Goal: Information Seeking & Learning: Learn about a topic

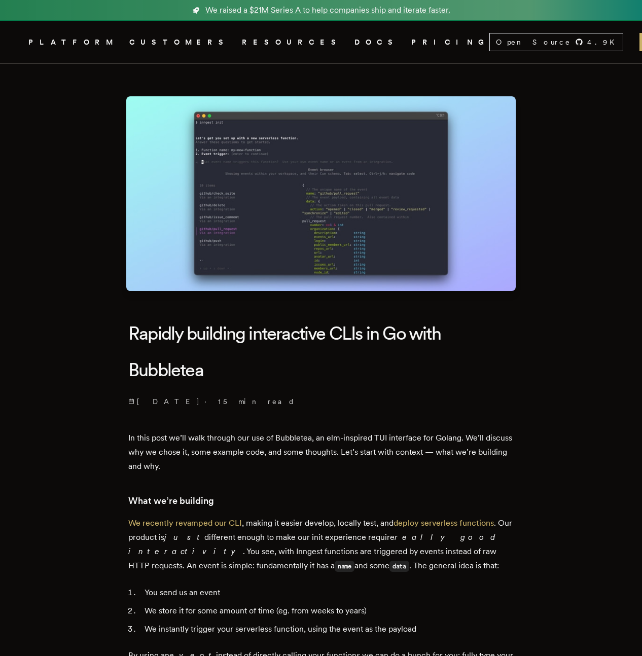
click at [306, 241] on img at bounding box center [320, 193] width 389 height 195
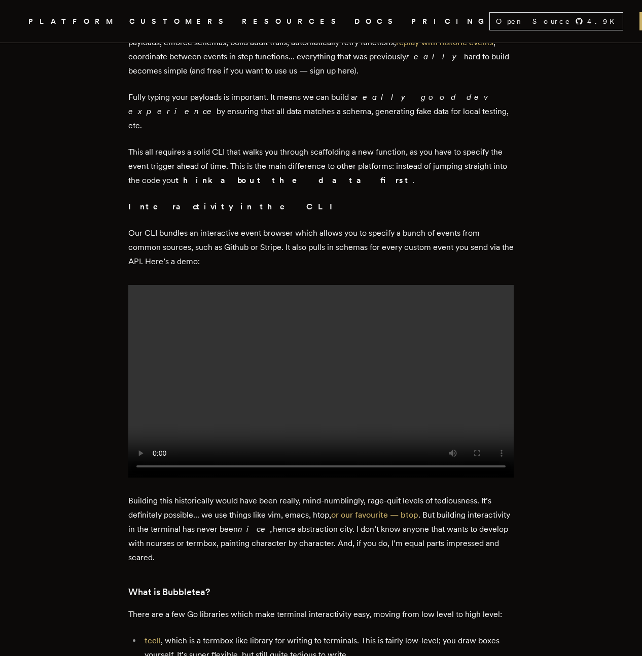
scroll to position [657, 0]
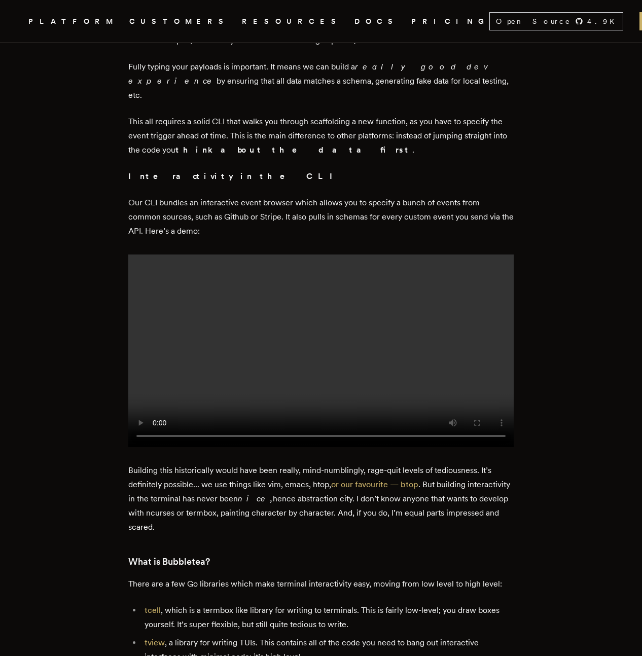
click at [294, 325] on video at bounding box center [320, 350] width 385 height 193
click at [291, 326] on video at bounding box center [320, 350] width 385 height 193
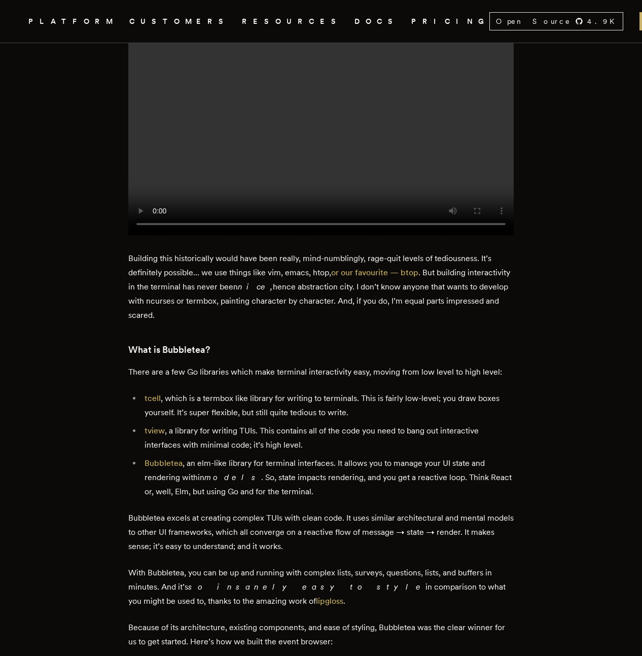
scroll to position [901, 0]
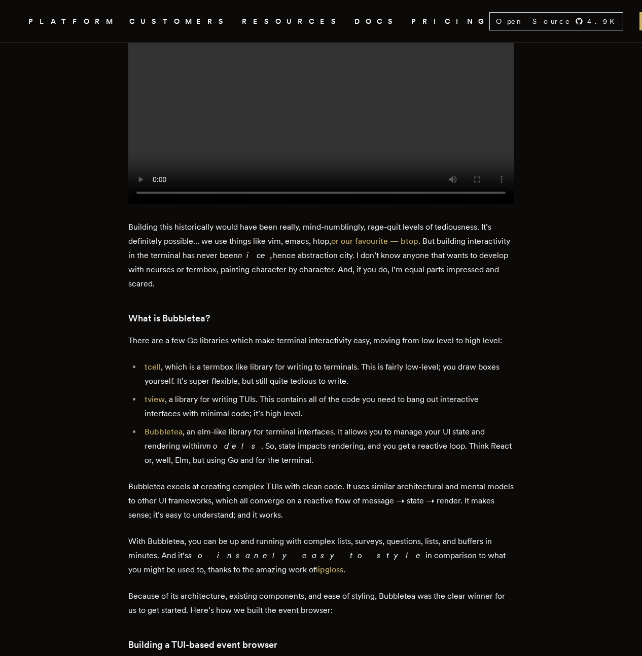
click at [143, 367] on ul "tcell , which is a termbox like library for writing to terminals. This is fairl…" at bounding box center [320, 413] width 385 height 107
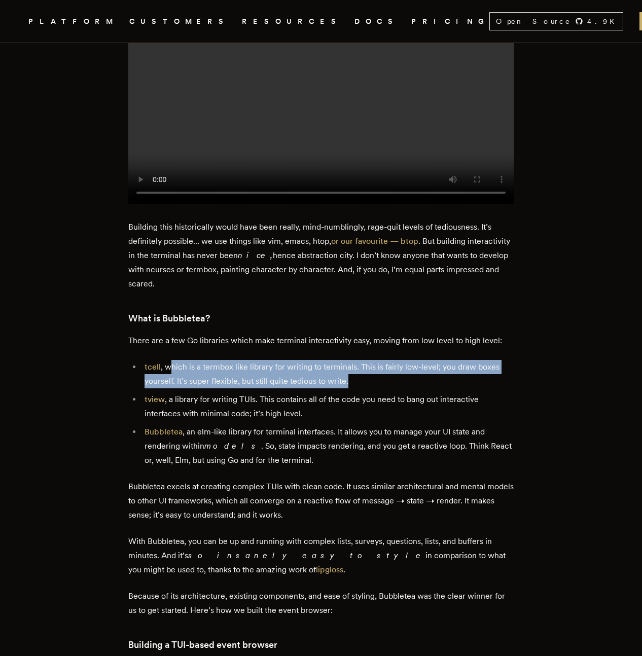
drag, startPoint x: 179, startPoint y: 362, endPoint x: 352, endPoint y: 378, distance: 173.5
click at [354, 378] on li "tcell , which is a termbox like library for writing to terminals. This is fairl…" at bounding box center [327, 374] width 372 height 28
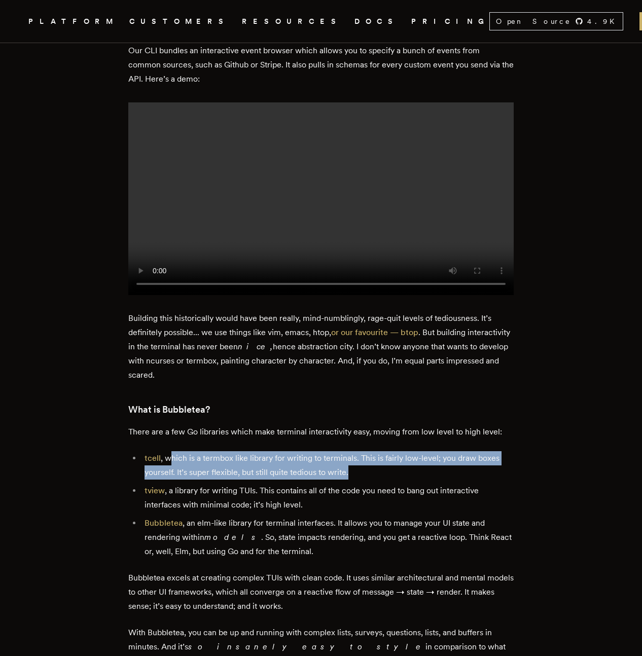
scroll to position [866, 0]
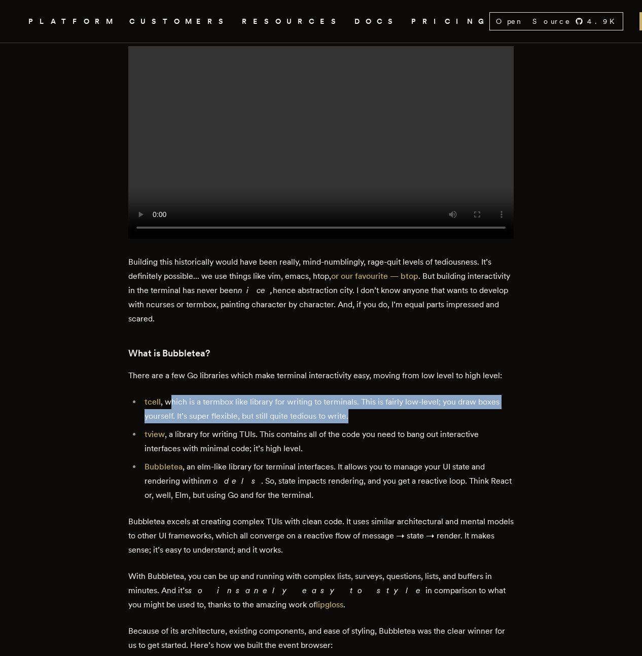
click at [251, 395] on li "tcell , which is a termbox like library for writing to terminals. This is fairl…" at bounding box center [327, 409] width 372 height 28
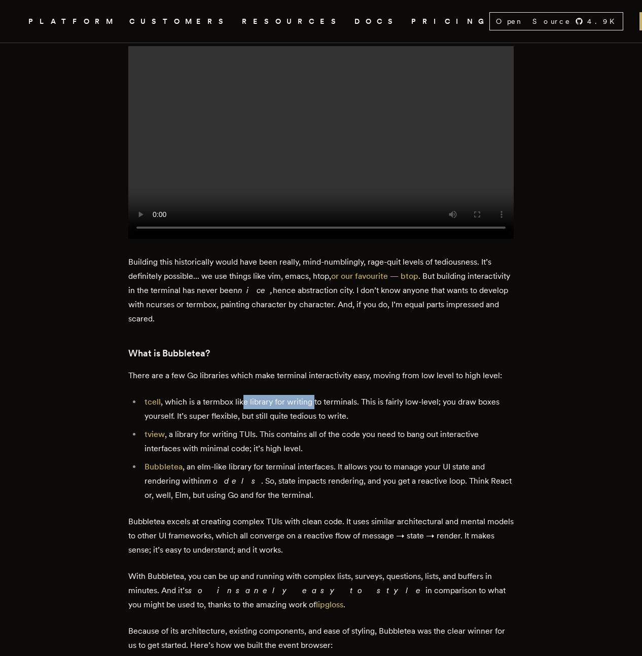
drag, startPoint x: 246, startPoint y: 396, endPoint x: 314, endPoint y: 403, distance: 68.8
click at [314, 403] on li "tcell , which is a termbox like library for writing to terminals. This is fairl…" at bounding box center [327, 409] width 372 height 28
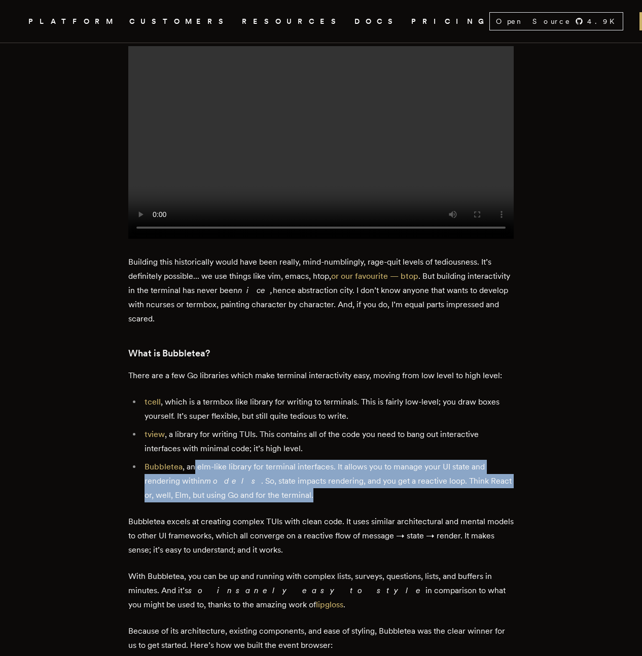
drag, startPoint x: 206, startPoint y: 464, endPoint x: 307, endPoint y: 490, distance: 103.5
click at [307, 490] on li "Bubbletea , an elm-like library for terminal interfaces. It allows you to manag…" at bounding box center [327, 481] width 372 height 43
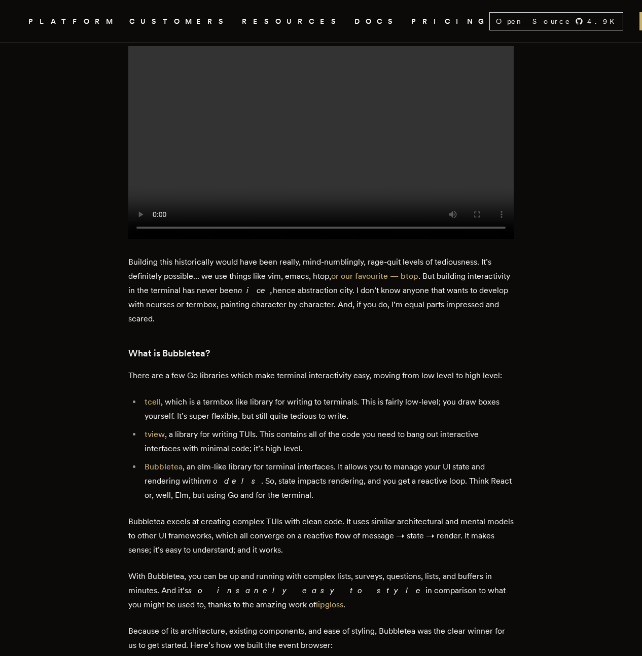
click at [306, 490] on li "Bubbletea , an elm-like library for terminal interfaces. It allows you to manag…" at bounding box center [327, 481] width 372 height 43
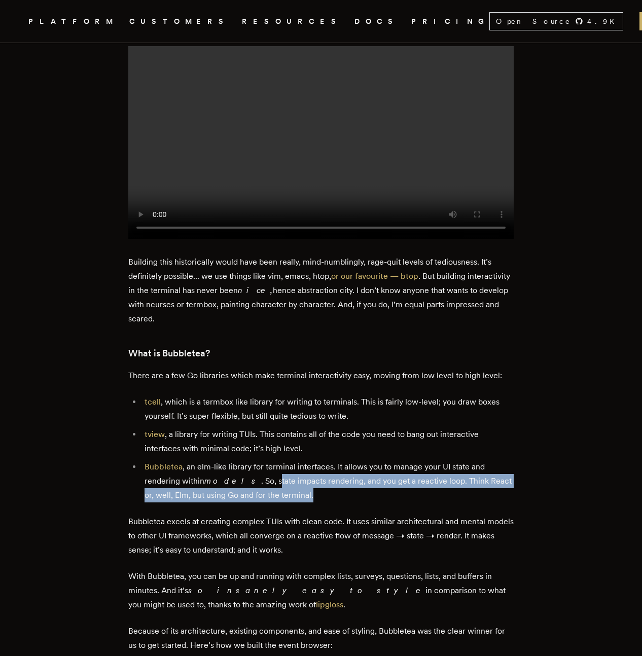
drag, startPoint x: 286, startPoint y: 484, endPoint x: 255, endPoint y: 478, distance: 32.0
click at [255, 478] on li "Bubbletea , an elm-like library for terminal interfaces. It allows you to manag…" at bounding box center [327, 481] width 372 height 43
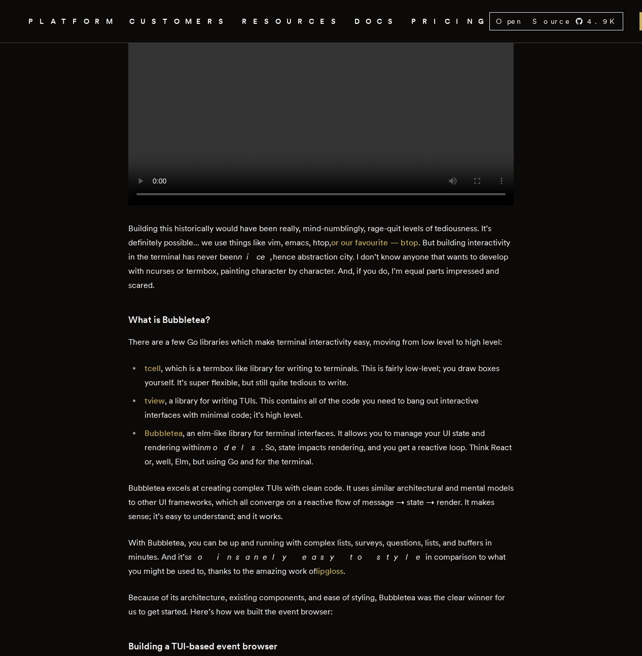
scroll to position [926, 0]
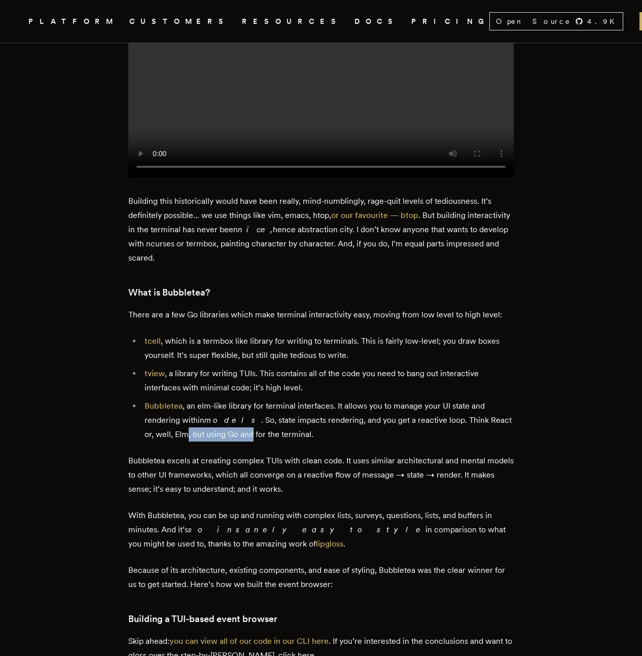
drag, startPoint x: 232, startPoint y: 432, endPoint x: 256, endPoint y: 434, distance: 23.9
click at [254, 433] on li "Bubbletea , an elm-like library for terminal interfaces. It allows you to manag…" at bounding box center [327, 420] width 372 height 43
click at [257, 434] on li "Bubbletea , an elm-like library for terminal interfaces. It allows you to manag…" at bounding box center [327, 420] width 372 height 43
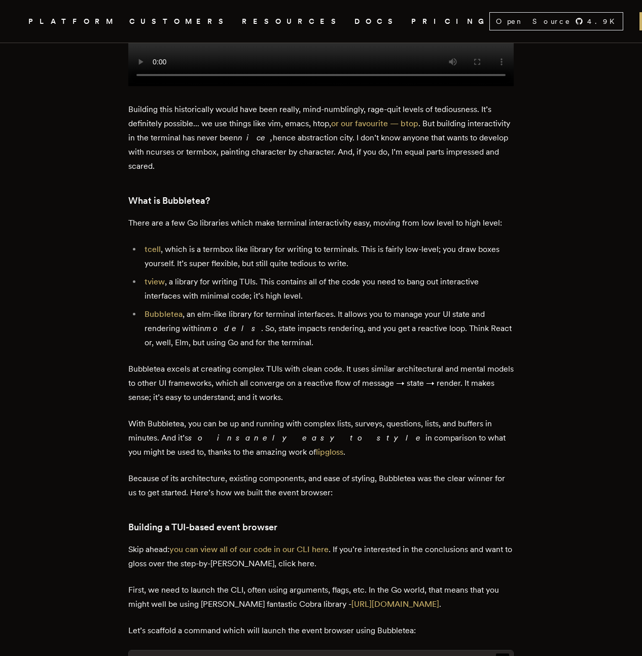
scroll to position [1048, 0]
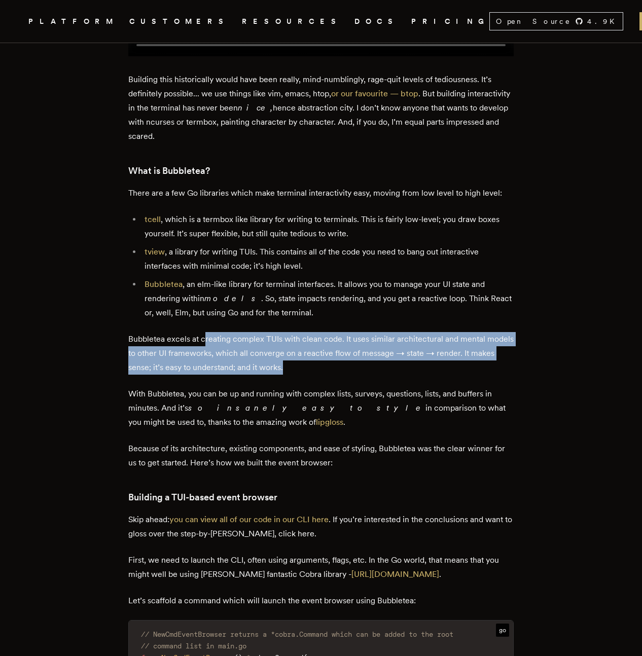
drag, startPoint x: 208, startPoint y: 332, endPoint x: 365, endPoint y: 361, distance: 159.7
click at [365, 361] on p "Bubbletea excels at creating complex TUIs with clean code. It uses similar arch…" at bounding box center [320, 353] width 385 height 43
drag, startPoint x: 365, startPoint y: 361, endPoint x: 355, endPoint y: 365, distance: 11.6
click at [365, 361] on p "Bubbletea excels at creating complex TUIs with clean code. It uses similar arch…" at bounding box center [320, 353] width 385 height 43
drag, startPoint x: 355, startPoint y: 365, endPoint x: 143, endPoint y: 354, distance: 212.2
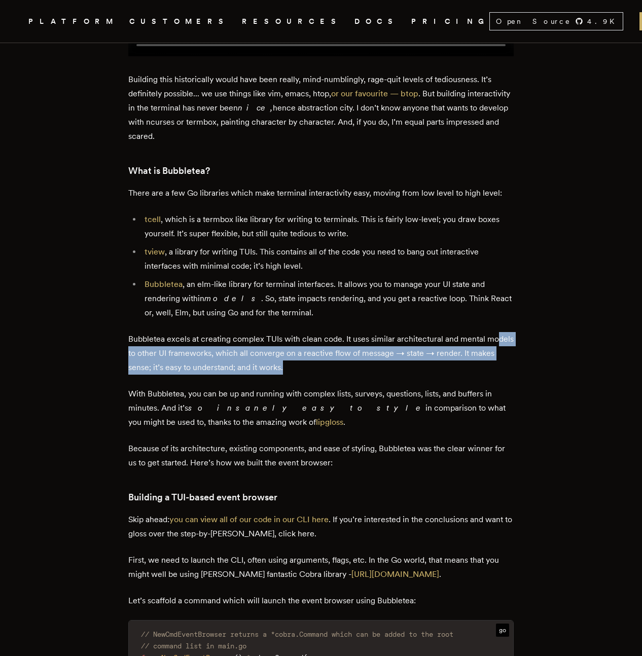
click at [143, 354] on p "Bubbletea excels at creating complex TUIs with clean code. It uses similar arch…" at bounding box center [320, 353] width 385 height 43
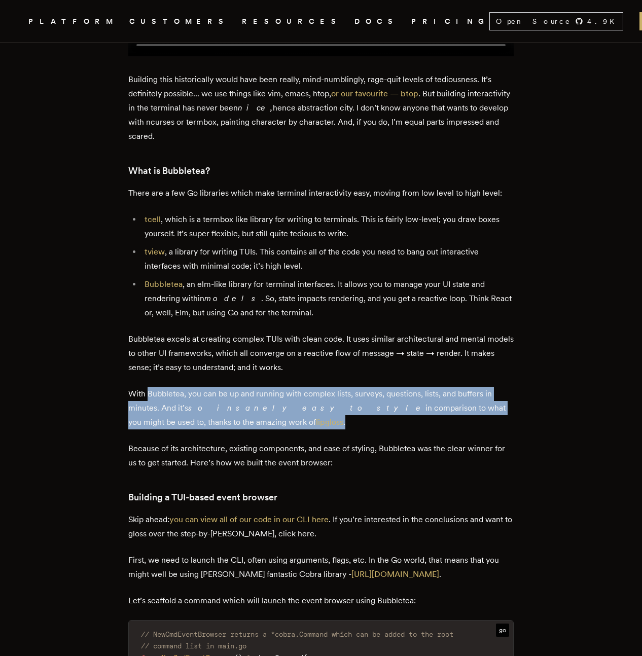
drag, startPoint x: 153, startPoint y: 387, endPoint x: 256, endPoint y: 414, distance: 106.9
click at [256, 414] on p "With Bubbletea, you can be up and running with complex lists, surveys, question…" at bounding box center [320, 408] width 385 height 43
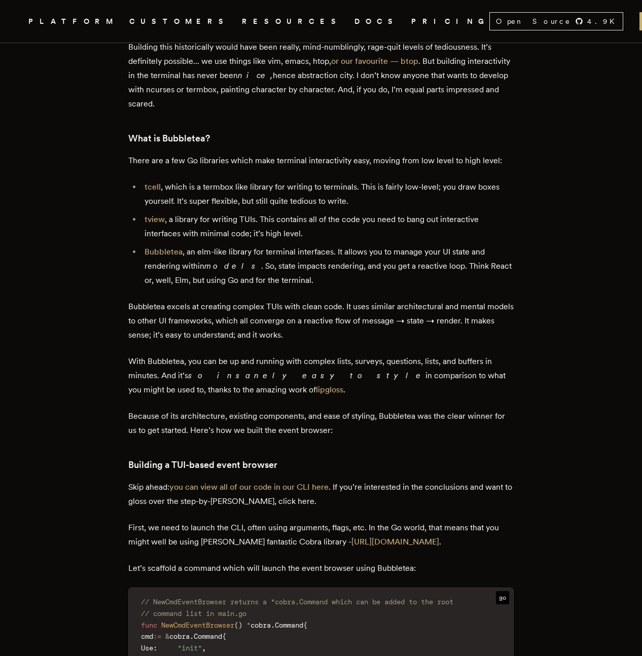
scroll to position [1109, 0]
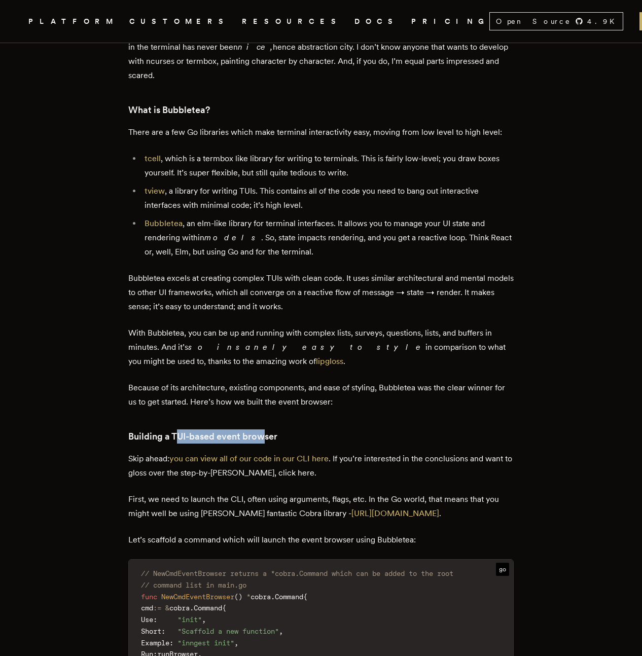
drag, startPoint x: 183, startPoint y: 434, endPoint x: 281, endPoint y: 430, distance: 98.4
click at [274, 430] on h3 "Building a TUI-based event browser" at bounding box center [320, 436] width 385 height 14
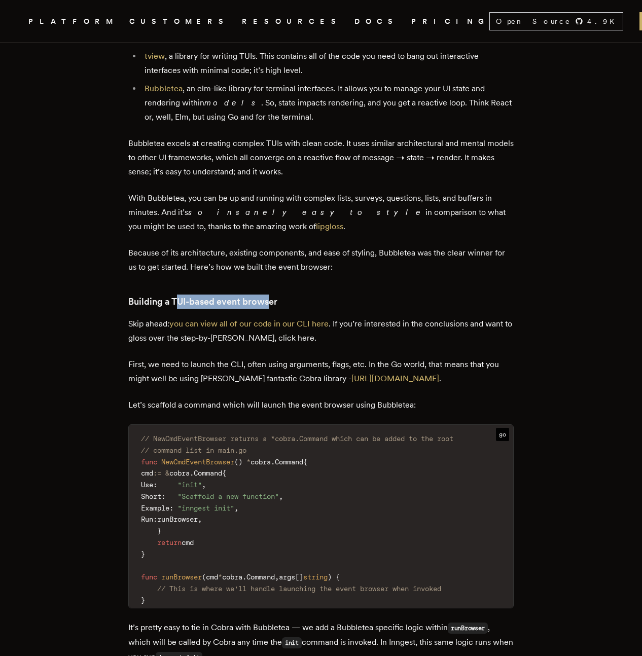
scroll to position [1274, 0]
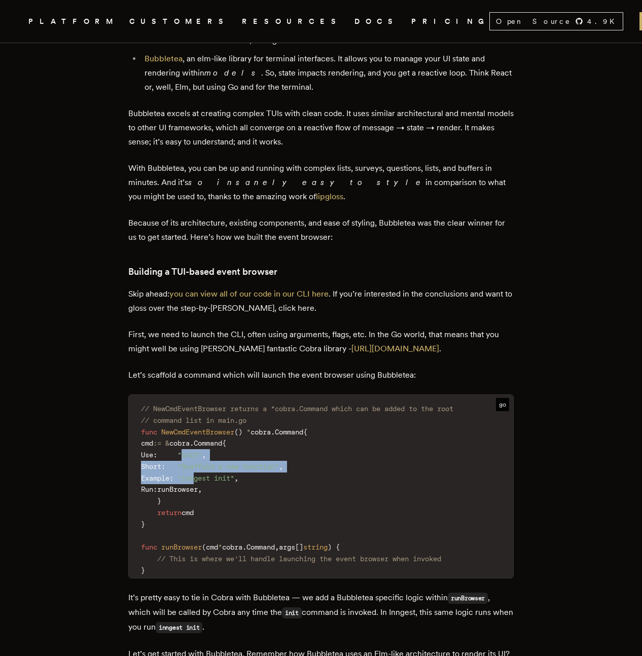
drag, startPoint x: 220, startPoint y: 456, endPoint x: 236, endPoint y: 476, distance: 25.7
click at [235, 476] on code "// NewCmdEventBrowser returns a *cobra.Command which can be added to the root /…" at bounding box center [321, 489] width 384 height 177
click at [234, 476] on span ""inngest init"" at bounding box center [205, 478] width 57 height 8
click at [202, 453] on span ""init"" at bounding box center [189, 455] width 24 height 8
drag, startPoint x: 233, startPoint y: 451, endPoint x: 235, endPoint y: 465, distance: 14.3
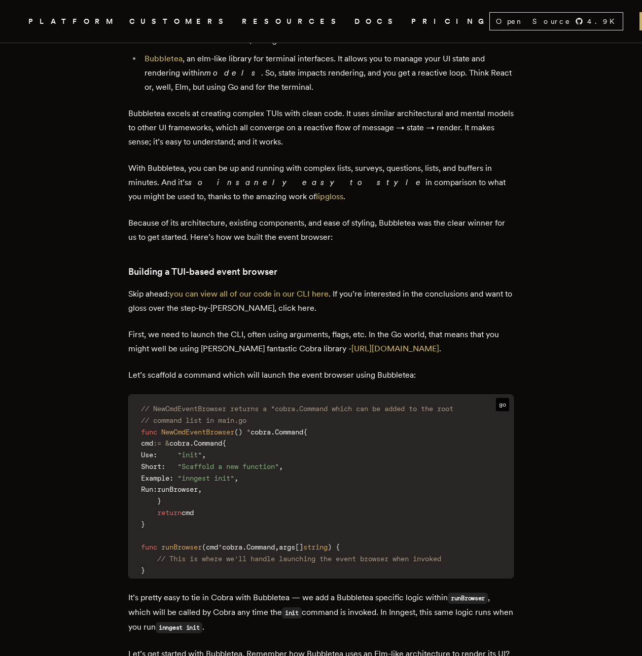
click at [202, 452] on span ""init"" at bounding box center [189, 455] width 24 height 8
drag, startPoint x: 238, startPoint y: 467, endPoint x: 300, endPoint y: 464, distance: 61.4
click at [300, 464] on code "// NewCmdEventBrowser returns a *cobra.Command which can be added to the root /…" at bounding box center [321, 489] width 384 height 177
click at [291, 466] on code "// NewCmdEventBrowser returns a *cobra.Command which can be added to the root /…" at bounding box center [321, 489] width 384 height 177
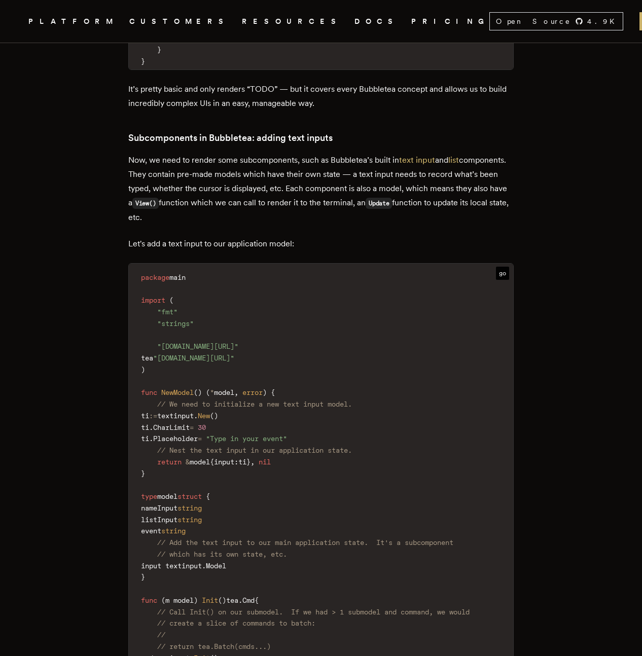
scroll to position [5050, 0]
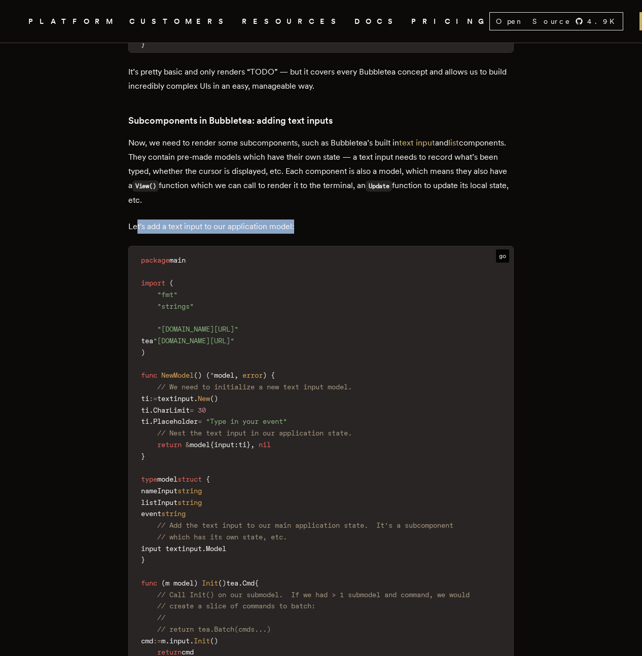
drag, startPoint x: 165, startPoint y: 206, endPoint x: 312, endPoint y: 207, distance: 147.0
click at [312, 219] on p "Let's add a text input to our application model:" at bounding box center [320, 226] width 385 height 14
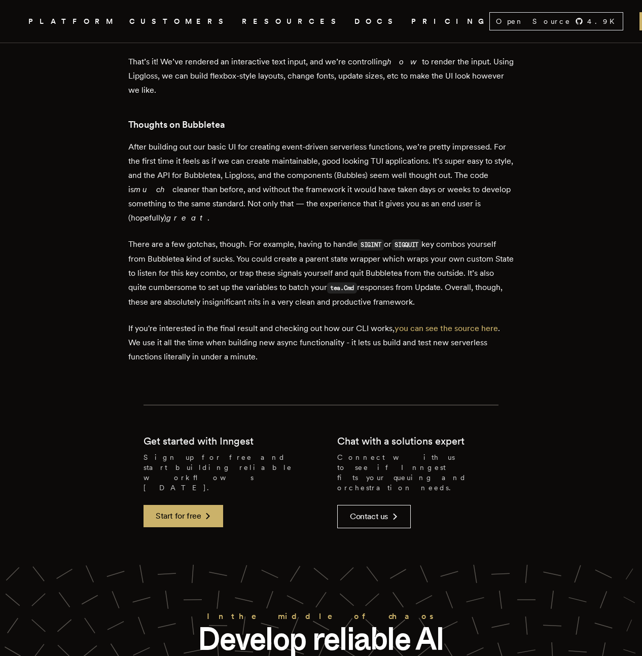
scroll to position [6122, 0]
